Goal: Task Accomplishment & Management: Complete application form

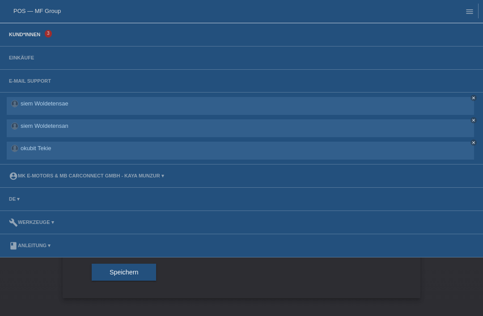
click at [27, 34] on link "Kund*innen" at bounding box center [24, 34] width 40 height 5
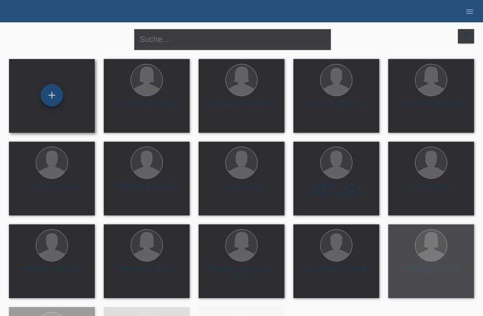
click at [52, 94] on div "+" at bounding box center [51, 95] width 21 height 15
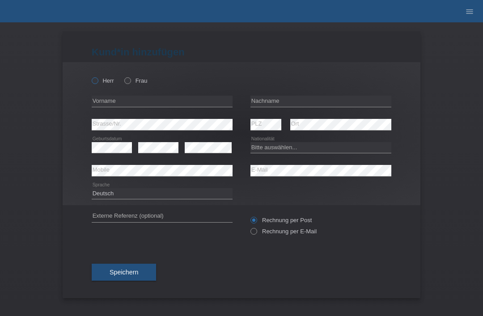
click at [90, 76] on icon at bounding box center [90, 76] width 0 height 0
click at [94, 81] on input "Herr" at bounding box center [95, 80] width 6 height 6
radio input "true"
click at [338, 101] on input "text" at bounding box center [321, 101] width 141 height 11
type input "Ramalingam"
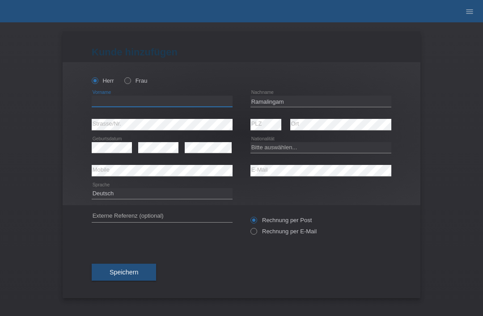
click at [184, 102] on input "text" at bounding box center [162, 101] width 141 height 11
type input "dinesh"
click at [290, 149] on select "Bitte auswählen... Schweiz Deutschland Liechtenstein Österreich ------------ Af…" at bounding box center [321, 147] width 141 height 11
select select "LK"
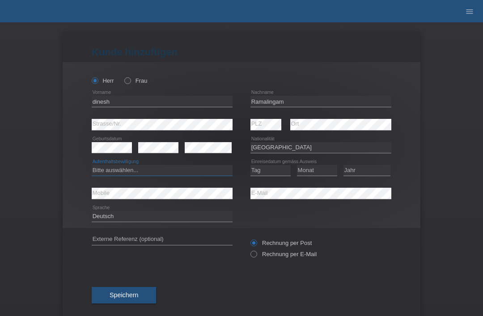
click at [156, 170] on select "Bitte auswählen... C B B - Flüchtlingsstatus Andere" at bounding box center [162, 170] width 141 height 11
select select "B"
click at [272, 168] on select "Tag 01 02 03 04 05 06 07 08 09 10 11" at bounding box center [271, 170] width 40 height 11
select select "09"
click at [315, 168] on select "Monat 01 02 03 04 05 06 07 08 09 10 11" at bounding box center [317, 170] width 40 height 11
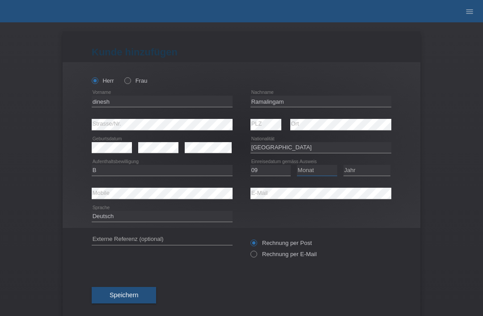
select select "02"
click at [374, 173] on select "Jahr 2025 2024 2023 2022 2021 2020 2019 2018 2017 2016 2015 2014 2013 2012 2011…" at bounding box center [367, 170] width 47 height 11
select select "2010"
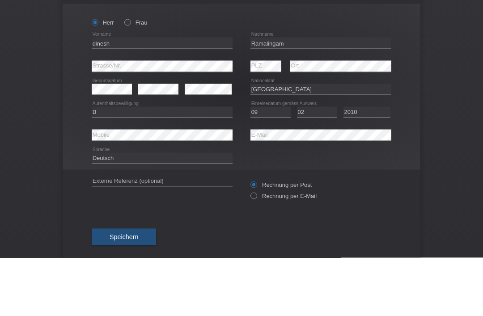
click at [456, 77] on div "Kund*in hinzufügen Kunde hinzufügen Kundin hinzufügen Herr Frau dinesh error Vo…" at bounding box center [241, 169] width 483 height 294
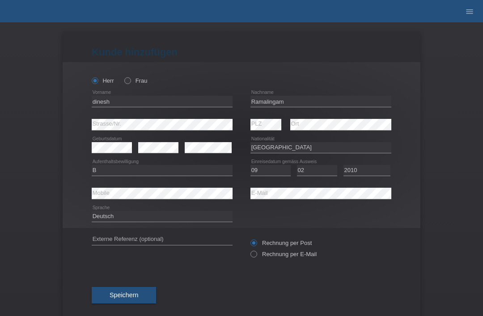
scroll to position [17, 0]
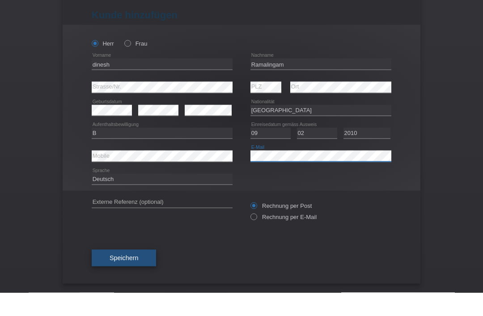
click at [128, 278] on span "Speichern" at bounding box center [124, 281] width 29 height 7
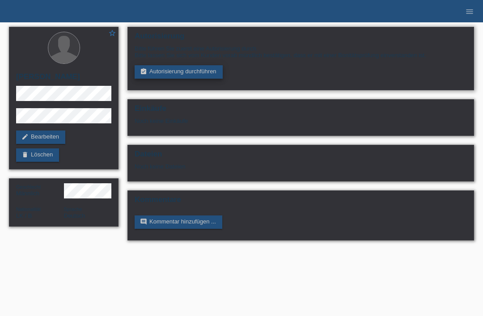
click at [197, 75] on link "assignment_turned_in Autorisierung durchführen" at bounding box center [179, 71] width 88 height 13
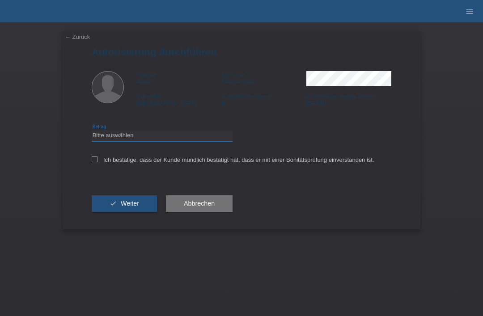
click at [150, 136] on select "Bitte auswählen CHF 1.00 - CHF 499.00 CHF 500.00 - CHF 1'999.00 CHF 2'000.00 - …" at bounding box center [162, 135] width 141 height 11
select select "3"
click at [95, 171] on div "Ich bestätige, dass der Kunde mündlich bestätigt hat, dass er mit einer Bonität…" at bounding box center [242, 163] width 300 height 30
click at [98, 162] on label "Ich bestätige, dass der Kunde mündlich bestätigt hat, dass er mit einer Bonität…" at bounding box center [233, 160] width 283 height 7
click at [98, 162] on input "Ich bestätige, dass der Kunde mündlich bestätigt hat, dass er mit einer Bonität…" at bounding box center [95, 160] width 6 height 6
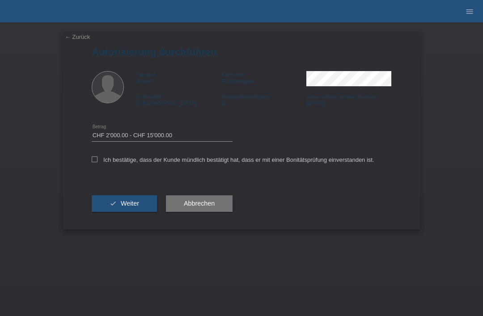
checkbox input "true"
click at [126, 206] on span "Weiter" at bounding box center [130, 203] width 18 height 7
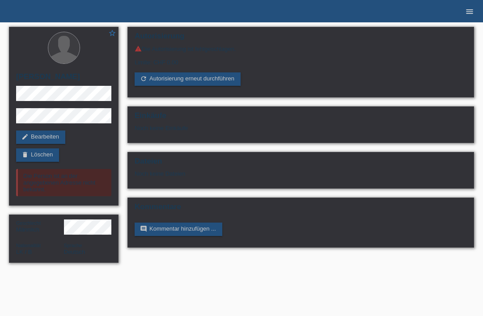
click at [465, 9] on link "menu" at bounding box center [470, 11] width 18 height 5
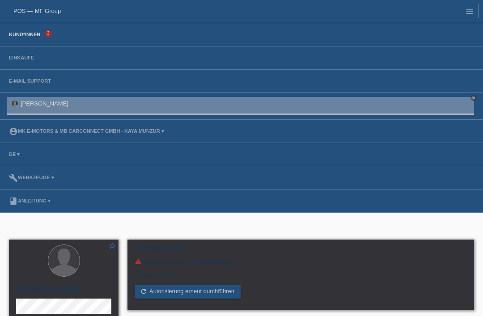
click at [35, 35] on link "Kund*innen" at bounding box center [24, 34] width 40 height 5
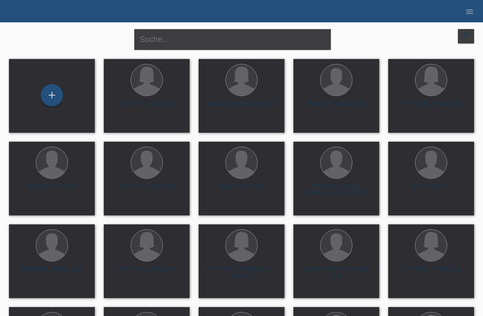
click at [472, 8] on icon "menu" at bounding box center [469, 11] width 9 height 9
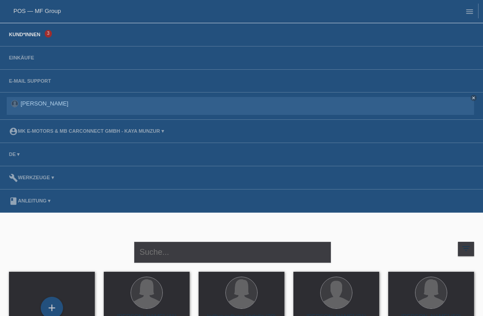
click at [48, 105] on link "[PERSON_NAME]" at bounding box center [45, 103] width 48 height 7
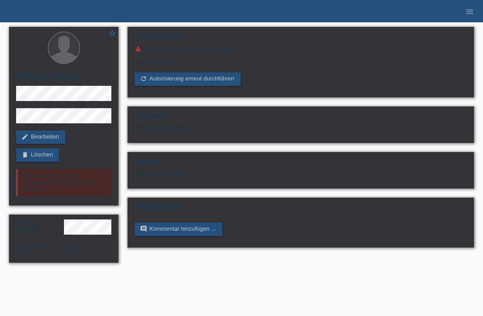
click at [44, 135] on link "edit Bearbeiten" at bounding box center [40, 137] width 49 height 13
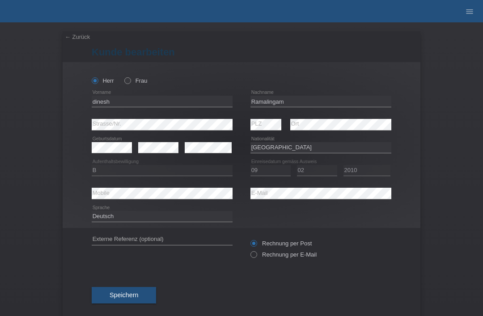
select select "LK"
select select "B"
select select "09"
select select "02"
select select "2010"
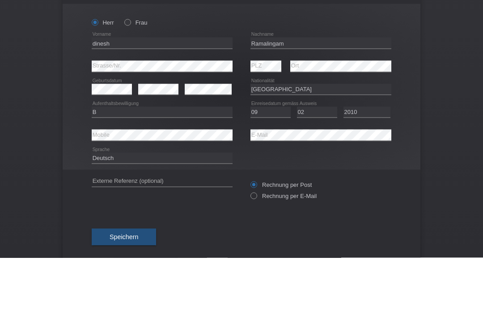
click at [22, 94] on div "← Zurück [PERSON_NAME] bearbeiten [PERSON_NAME] Frau dinesh error Vorname error" at bounding box center [241, 169] width 483 height 294
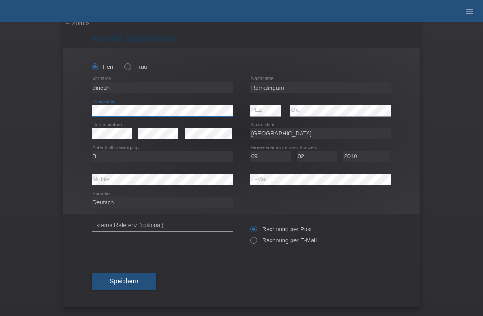
scroll to position [17, 0]
click at [128, 275] on button "Speichern" at bounding box center [124, 281] width 64 height 17
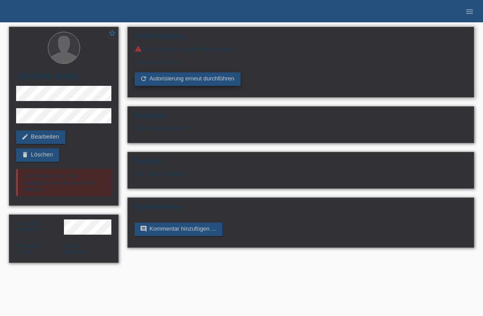
click at [182, 79] on link "refresh Autorisierung erneut durchführen" at bounding box center [188, 78] width 106 height 13
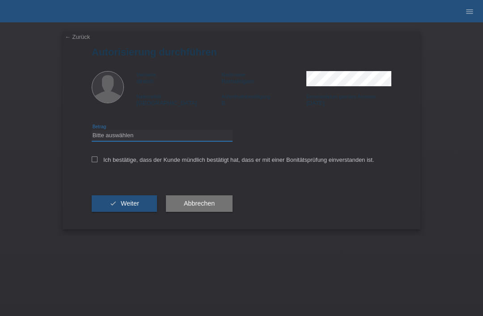
click at [167, 133] on select "Bitte auswählen CHF 1.00 - CHF 499.00 CHF 500.00 - CHF 1'999.00 CHF 2'000.00 - …" at bounding box center [162, 135] width 141 height 11
select select "3"
click at [94, 159] on icon at bounding box center [95, 160] width 6 height 6
click at [94, 159] on input "Ich bestätige, dass der Kunde mündlich bestätigt hat, dass er mit einer Bonität…" at bounding box center [95, 160] width 6 height 6
checkbox input "true"
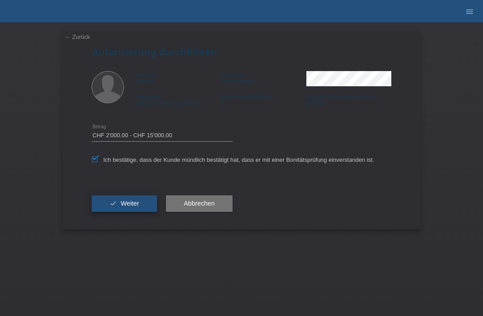
click at [118, 209] on button "check Weiter" at bounding box center [124, 204] width 65 height 17
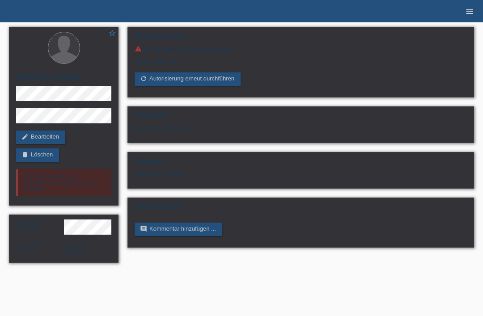
click at [476, 13] on link "menu" at bounding box center [470, 11] width 18 height 5
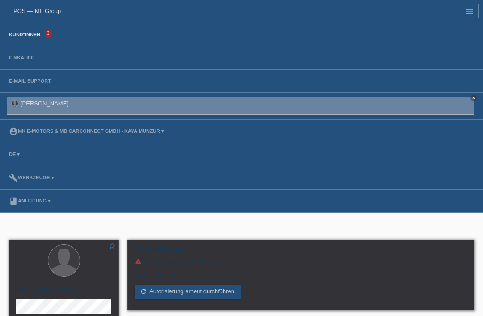
click at [26, 33] on link "Kund*innen" at bounding box center [24, 34] width 40 height 5
